Goal: Information Seeking & Learning: Check status

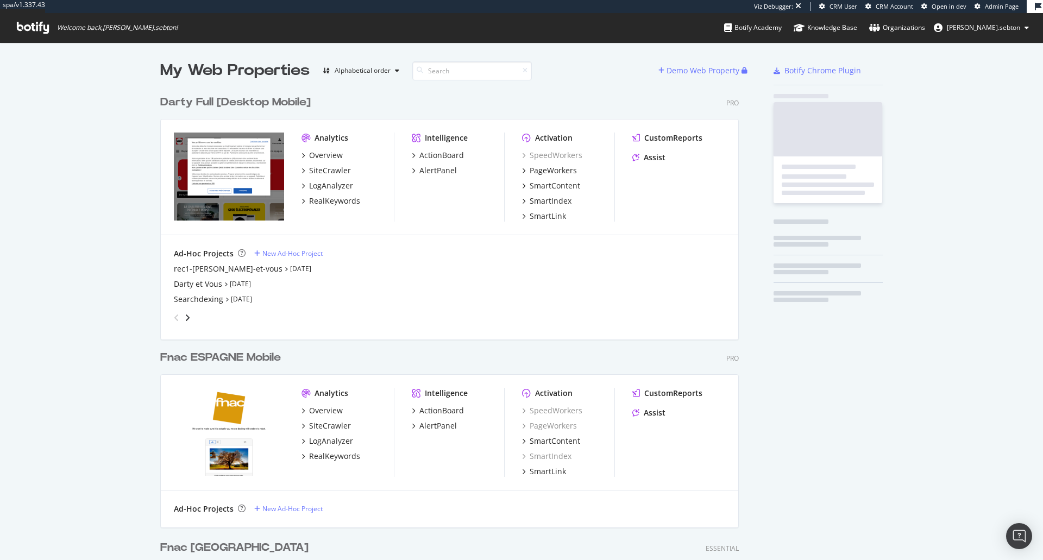
scroll to position [1909, 579]
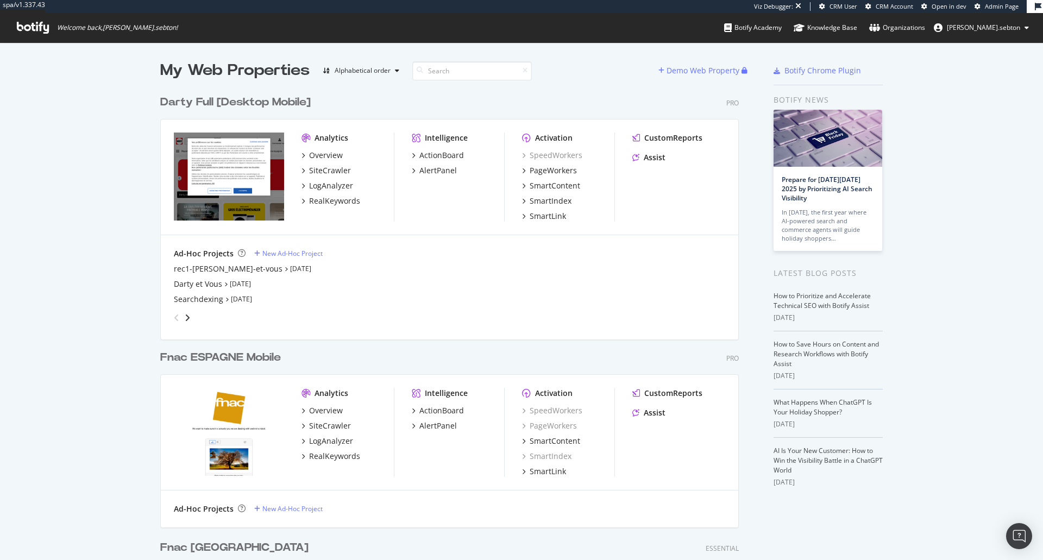
click at [258, 103] on div "Darty Full [Desktop Mobile]" at bounding box center [235, 102] width 150 height 16
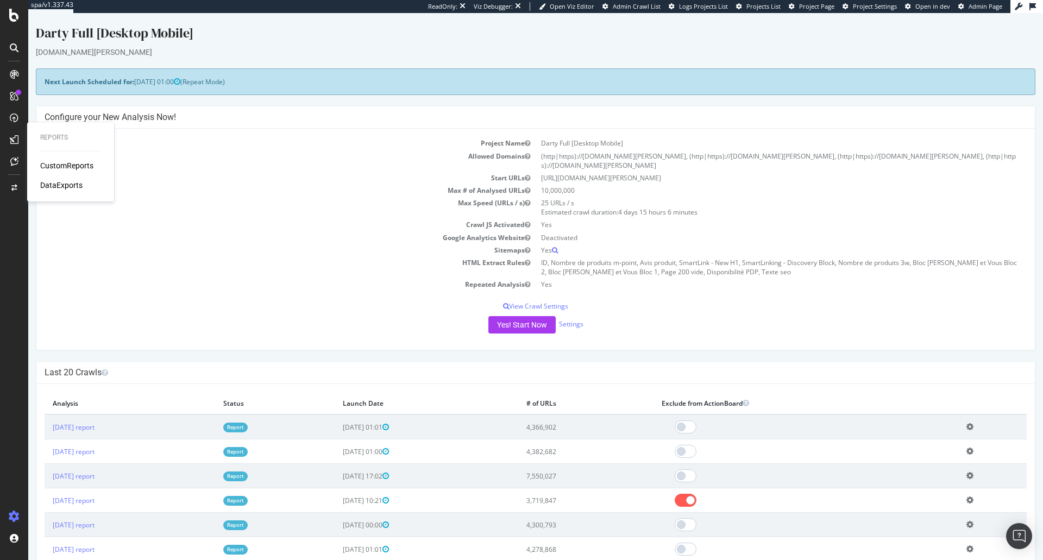
click at [67, 184] on div "DataExports" at bounding box center [61, 185] width 42 height 11
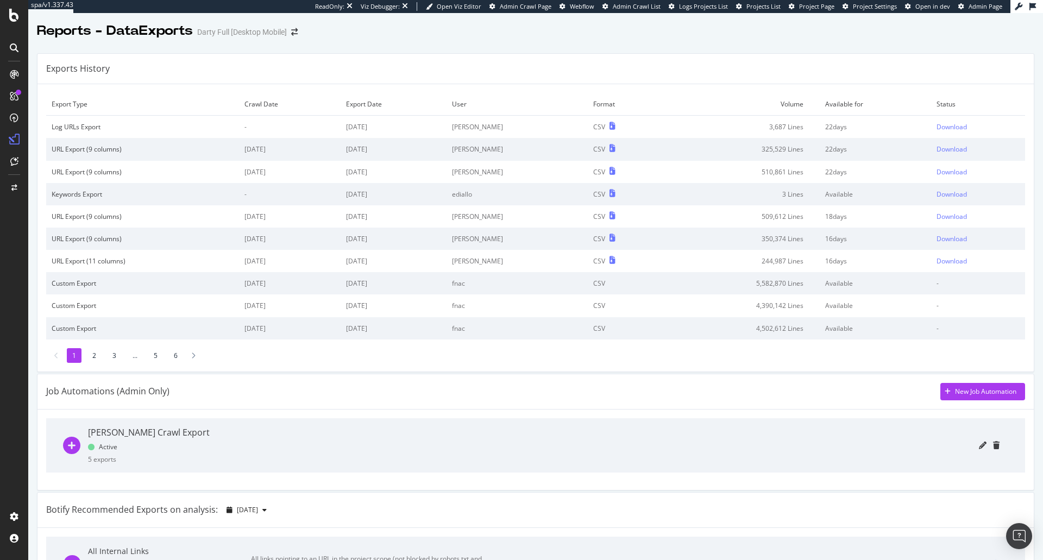
click at [100, 349] on li "2" at bounding box center [94, 355] width 15 height 15
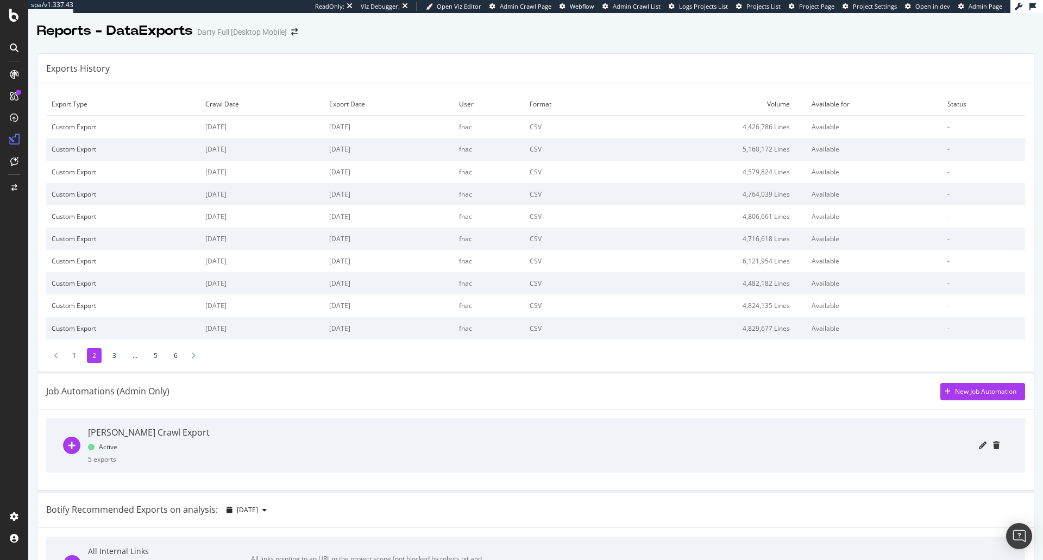
click at [116, 361] on li "3" at bounding box center [114, 355] width 15 height 15
click at [135, 353] on li "4" at bounding box center [134, 355] width 15 height 15
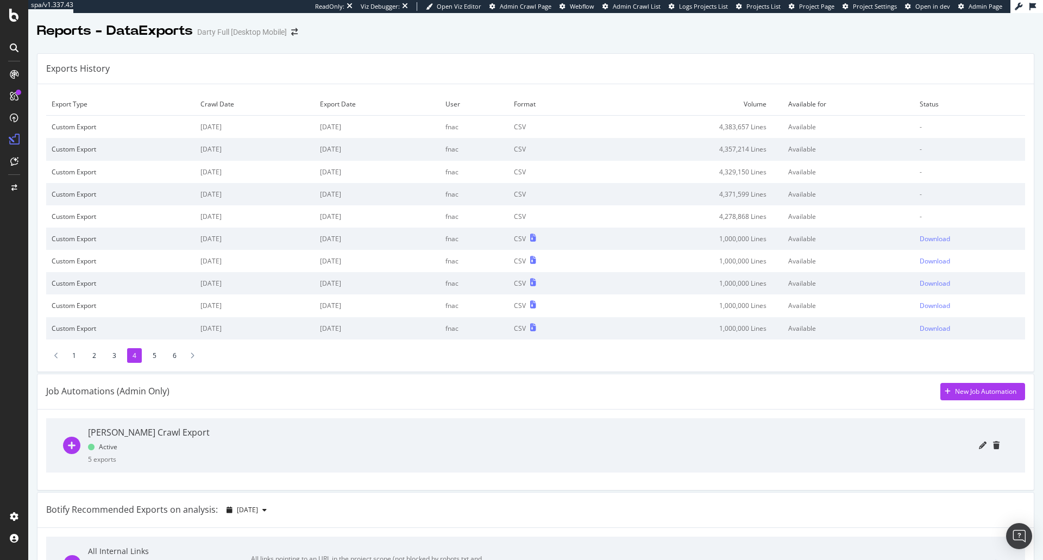
click at [150, 353] on li "5" at bounding box center [154, 355] width 15 height 15
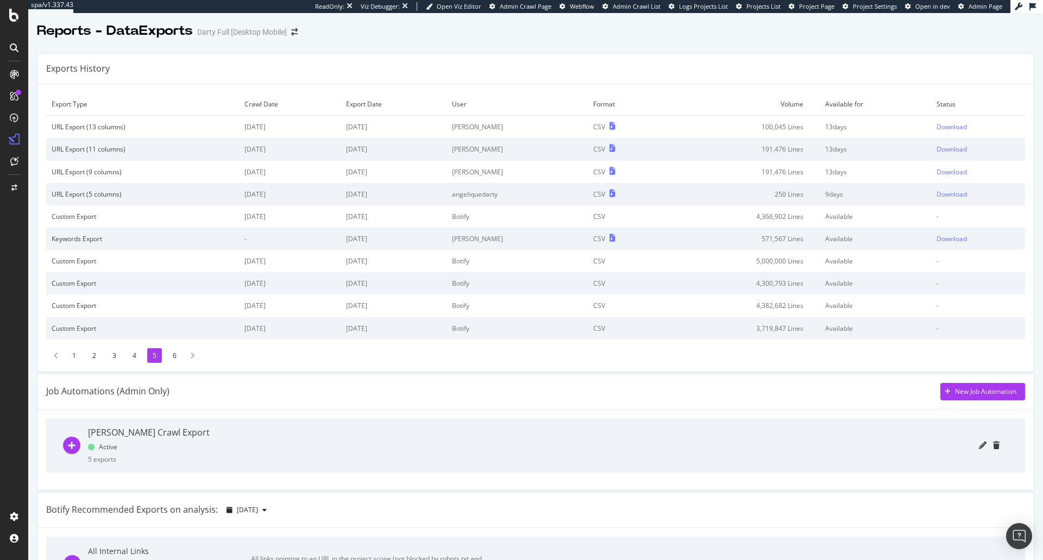
click at [172, 352] on li "6" at bounding box center [174, 355] width 15 height 15
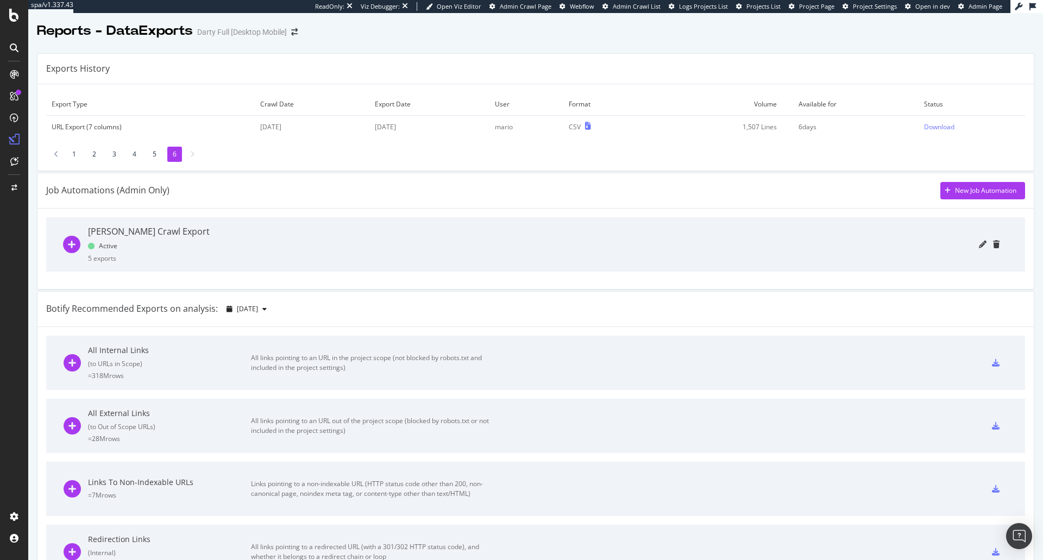
click at [157, 151] on li "5" at bounding box center [154, 154] width 15 height 15
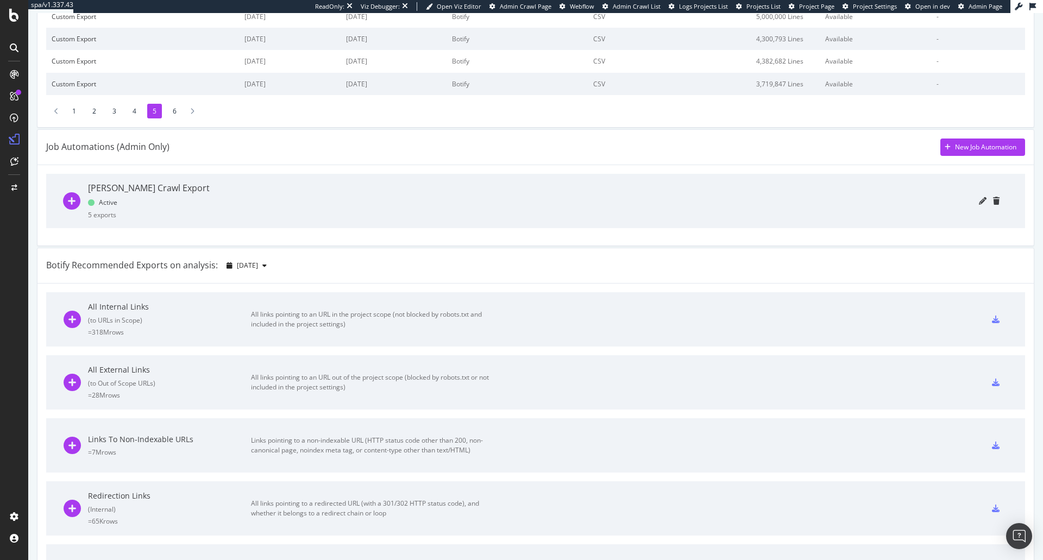
scroll to position [245, 0]
click at [72, 205] on icon "plus-circle" at bounding box center [71, 200] width 17 height 17
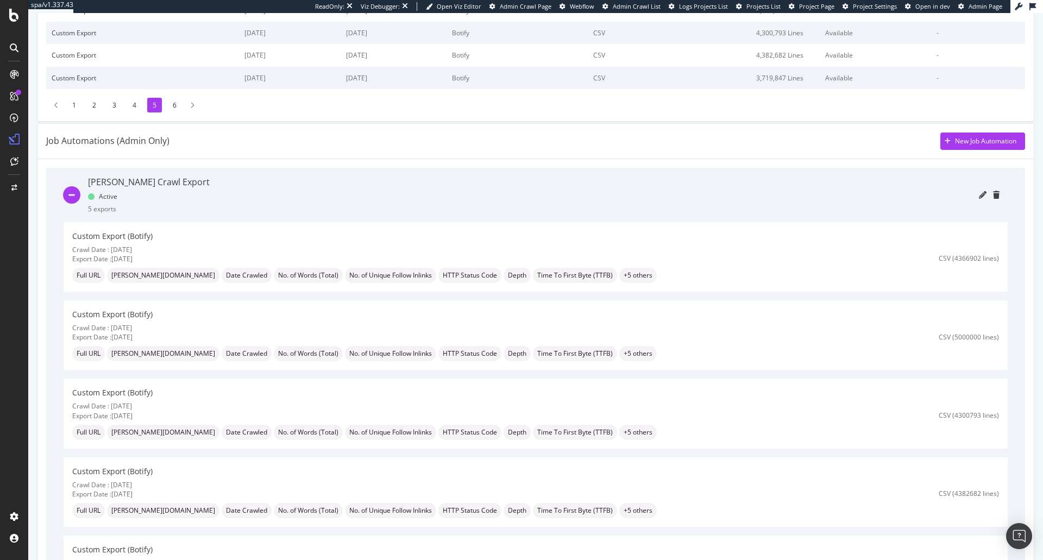
scroll to position [246, 0]
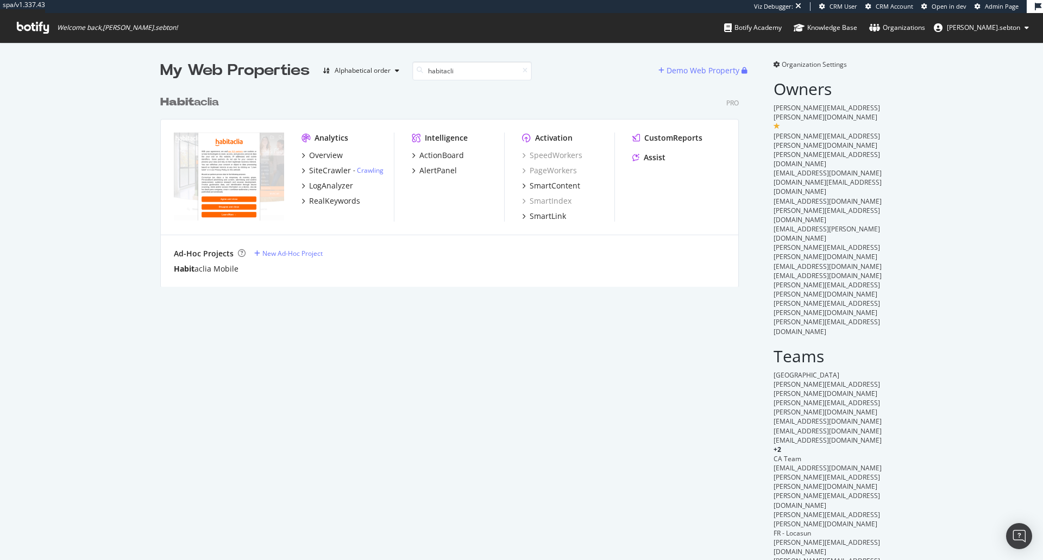
scroll to position [197, 579]
type input "habitaclia"
